Goal: Task Accomplishment & Management: Manage account settings

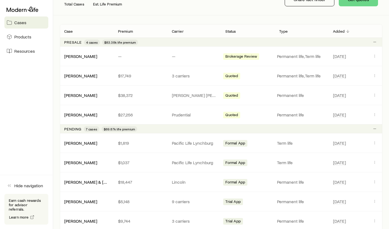
scroll to position [82, 0]
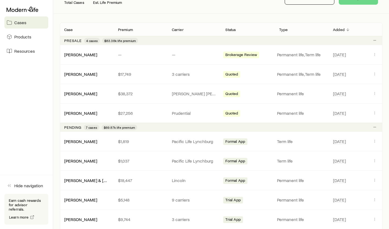
click at [80, 163] on link "[PERSON_NAME]" at bounding box center [80, 160] width 33 height 5
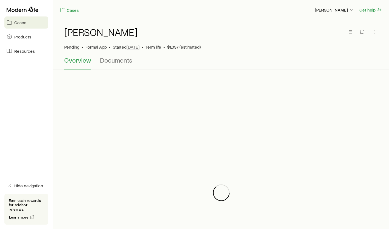
click at [118, 60] on span "Documents" at bounding box center [116, 60] width 32 height 8
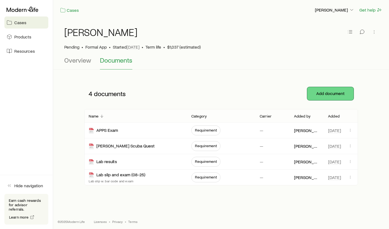
click at [323, 88] on button "Add document" at bounding box center [330, 93] width 46 height 13
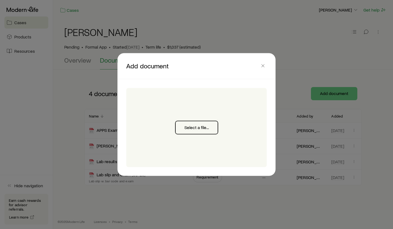
click at [198, 127] on button "Select a file..." at bounding box center [196, 127] width 43 height 13
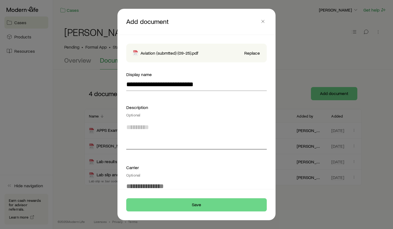
click at [151, 138] on textarea at bounding box center [196, 134] width 141 height 30
type textarea "**********"
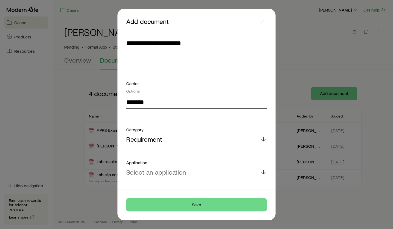
scroll to position [96, 0]
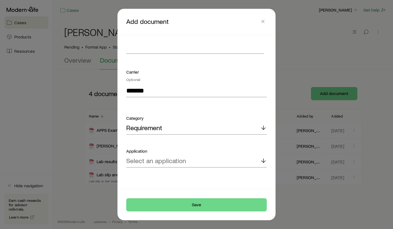
type input "********"
click at [142, 161] on p "Select an application" at bounding box center [156, 161] width 60 height 8
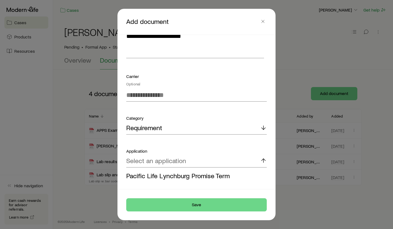
click at [142, 174] on span "Pacific Life Lynchburg Promise Term" at bounding box center [178, 176] width 104 height 8
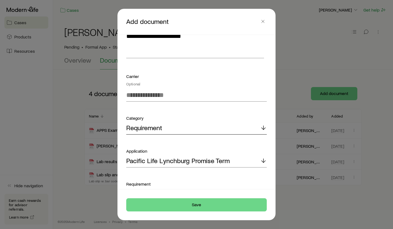
click at [147, 129] on p "Requirement" at bounding box center [144, 128] width 36 height 8
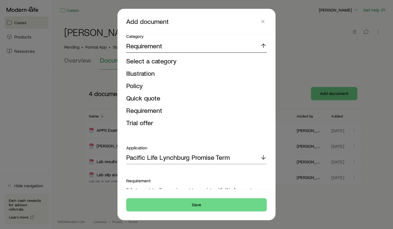
scroll to position [174, 0]
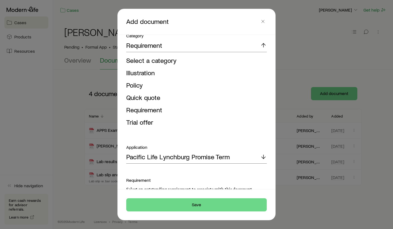
click at [155, 110] on span "Requirement" at bounding box center [144, 110] width 36 height 8
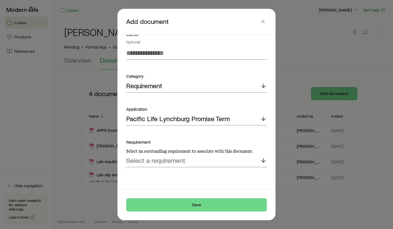
scroll to position [133, 0]
click at [158, 159] on p "Select a requirement" at bounding box center [155, 161] width 59 height 8
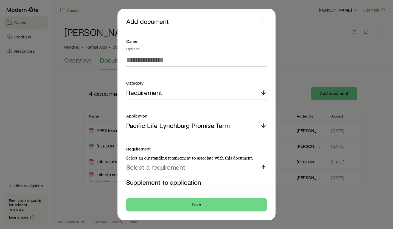
scroll to position [162, 0]
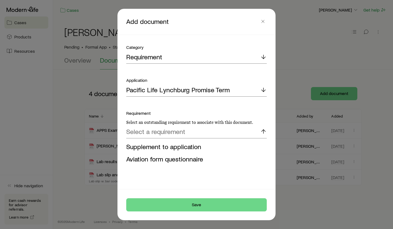
click at [178, 157] on span "Aviation form questionnaire" at bounding box center [164, 159] width 77 height 8
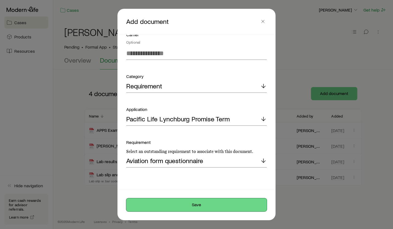
click at [190, 203] on button "Save" at bounding box center [196, 204] width 141 height 13
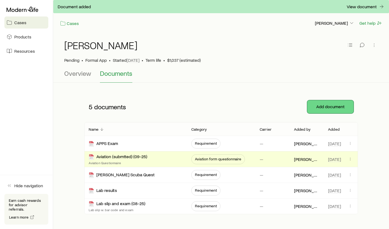
click at [326, 110] on button "Add document" at bounding box center [330, 106] width 46 height 13
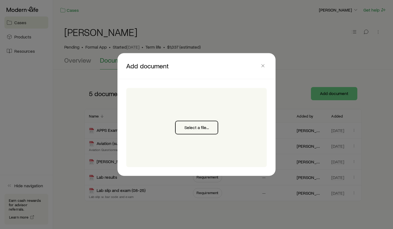
click at [195, 128] on button "Select a file..." at bounding box center [196, 127] width 43 height 13
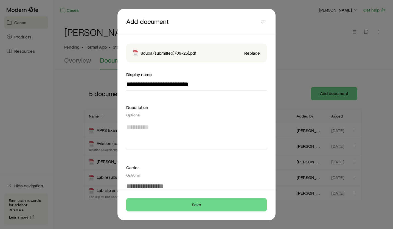
click at [136, 141] on textarea at bounding box center [196, 134] width 141 height 30
type textarea "**********"
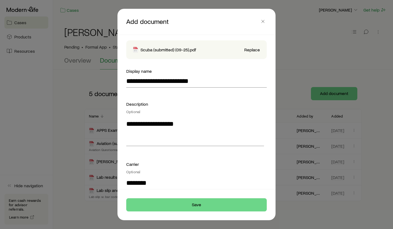
type input "********"
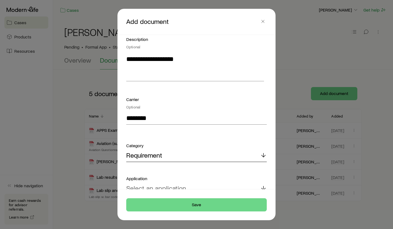
scroll to position [96, 0]
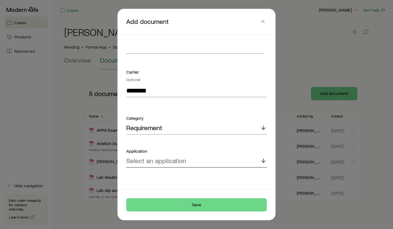
click at [154, 162] on p "Select an application" at bounding box center [156, 161] width 60 height 8
click at [147, 176] on span "Pacific Life Lynchburg Promise Term" at bounding box center [178, 176] width 104 height 8
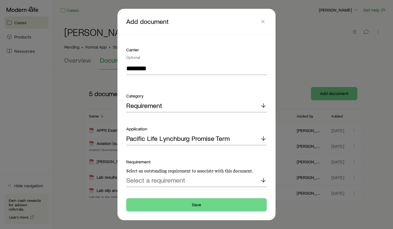
scroll to position [123, 0]
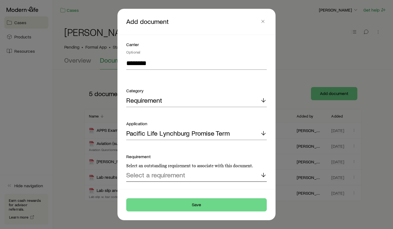
click at [147, 173] on p "Select a requirement" at bounding box center [155, 175] width 59 height 8
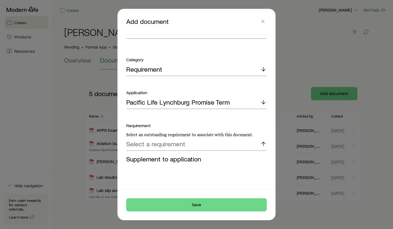
click at [138, 161] on span "Supplement to application" at bounding box center [163, 159] width 75 height 8
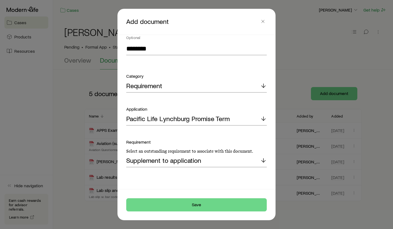
scroll to position [137, 0]
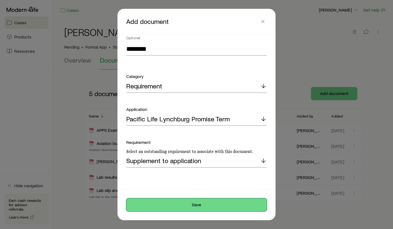
click at [202, 208] on button "Save" at bounding box center [196, 204] width 141 height 13
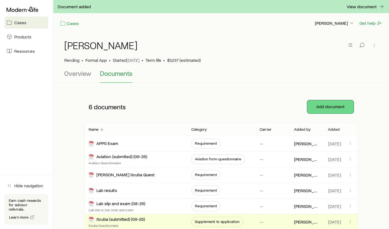
click at [326, 106] on button "Add document" at bounding box center [330, 106] width 46 height 13
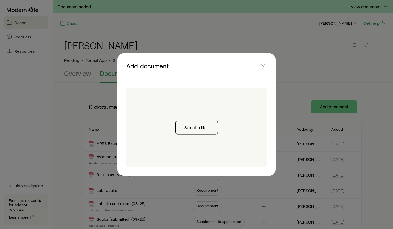
click at [193, 130] on button "Select a file..." at bounding box center [196, 127] width 43 height 13
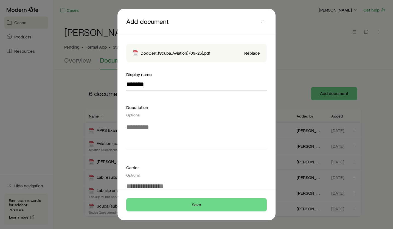
click at [161, 87] on input "*******" at bounding box center [196, 84] width 141 height 13
type input "**********"
type textarea "**********"
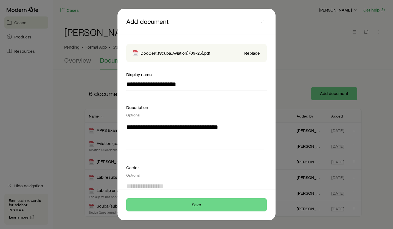
scroll to position [3, 0]
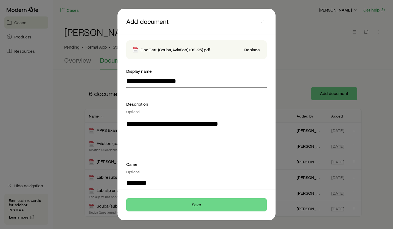
type input "********"
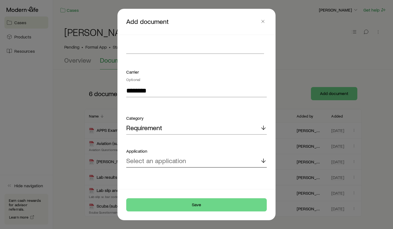
click at [184, 163] on p "Select an application" at bounding box center [156, 161] width 60 height 8
click at [169, 178] on span "Pacific Life Lynchburg Promise Term" at bounding box center [178, 176] width 104 height 8
click at [166, 187] on div "Requirement Select an outstanding requirement to associate with this document." at bounding box center [196, 188] width 141 height 15
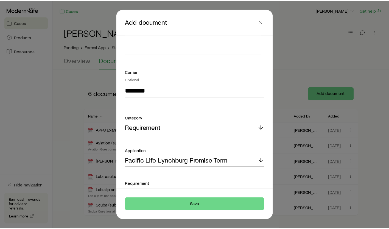
scroll to position [137, 0]
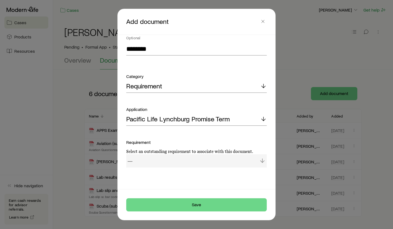
click at [134, 160] on div "—" at bounding box center [196, 160] width 141 height 13
click at [129, 161] on div "—" at bounding box center [196, 160] width 141 height 13
click at [262, 162] on div "—" at bounding box center [196, 160] width 141 height 13
click at [260, 161] on div "—" at bounding box center [196, 160] width 141 height 13
click at [202, 204] on button "Save" at bounding box center [196, 204] width 141 height 13
